Goal: Transaction & Acquisition: Book appointment/travel/reservation

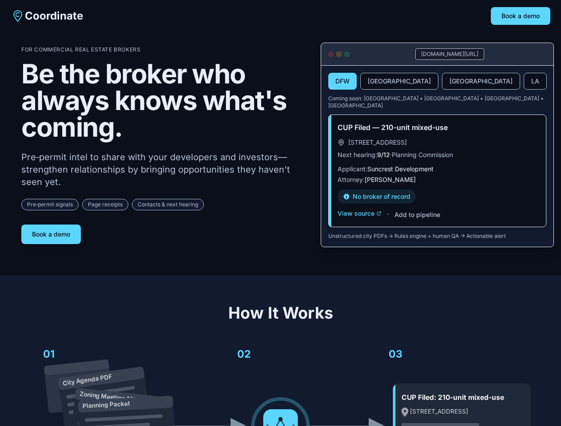
click at [280, 213] on div "For Commercial Real Estate Brokers Be the broker who always knows what's coming…" at bounding box center [163, 145] width 285 height 198
click at [521, 16] on button "Book a demo" at bounding box center [521, 16] width 60 height 18
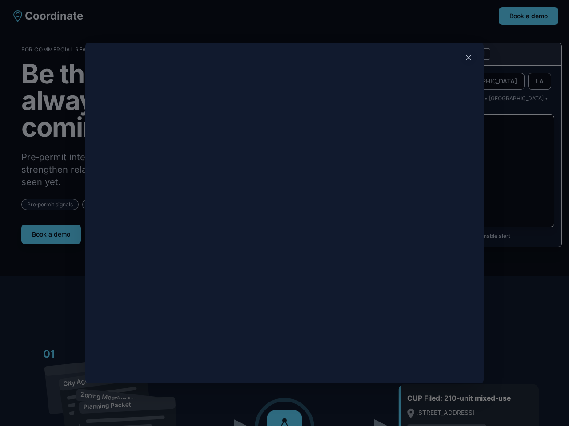
click at [51, 231] on div at bounding box center [284, 213] width 569 height 426
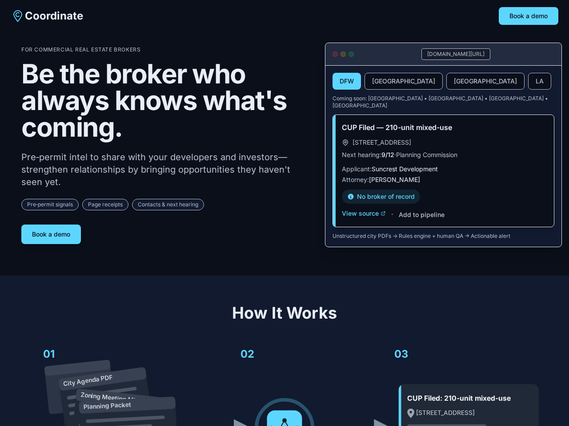
click at [342, 82] on button "DFW" at bounding box center [346, 81] width 28 height 17
click at [378, 82] on button "[GEOGRAPHIC_DATA]" at bounding box center [403, 81] width 78 height 17
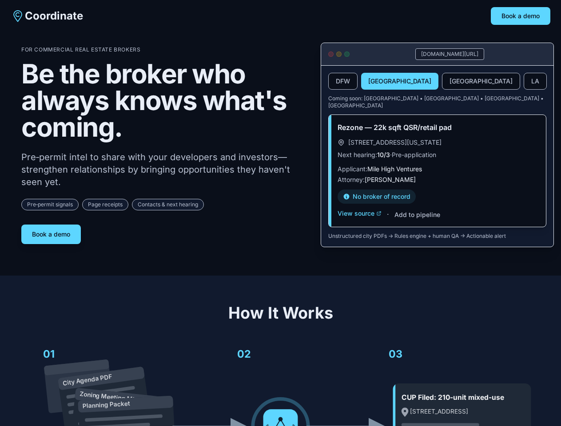
click at [442, 82] on button "[GEOGRAPHIC_DATA]" at bounding box center [481, 81] width 78 height 17
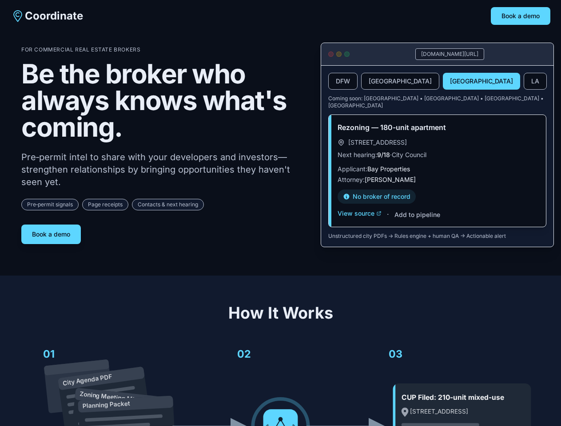
click at [524, 82] on button "LA" at bounding box center [535, 81] width 23 height 17
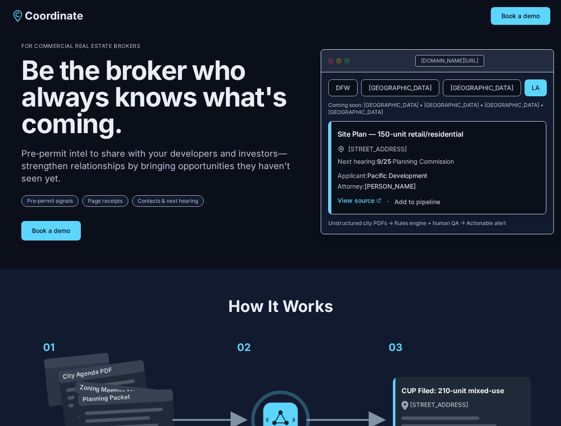
click at [359, 207] on div "Site Plan — 150-unit retail/residential [STREET_ADDRESS] Next hearing: 9/25 · P…" at bounding box center [437, 168] width 217 height 92
click at [417, 208] on div "Site Plan — 150-unit retail/residential [STREET_ADDRESS] Next hearing: 9/25 · P…" at bounding box center [437, 168] width 217 height 92
